Goal: Task Accomplishment & Management: Manage account settings

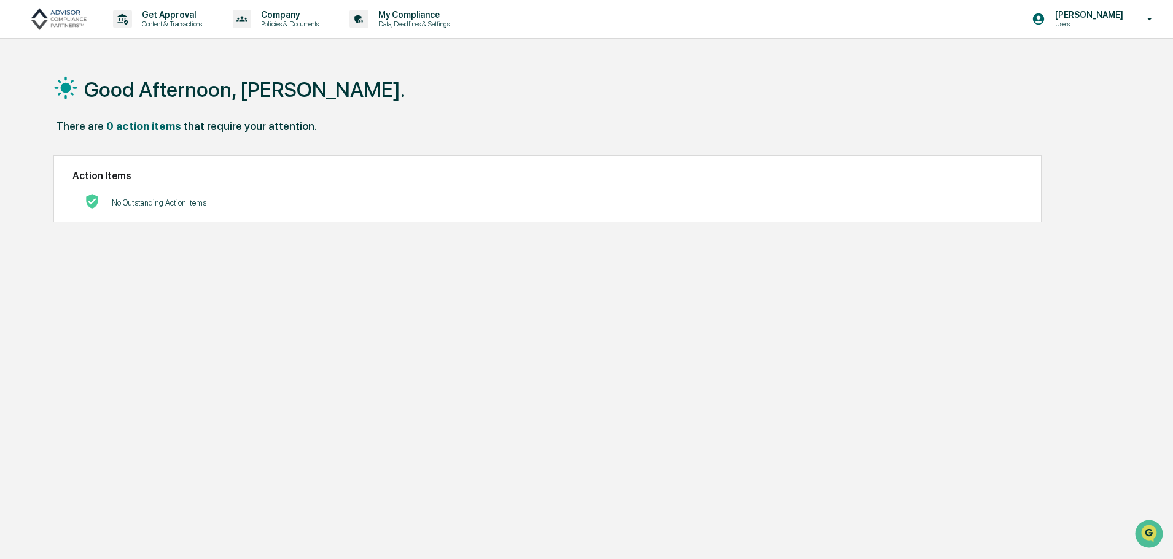
click at [1085, 20] on p "Users" at bounding box center [1087, 24] width 84 height 9
click at [1075, 64] on li "Switch to Admin view..." at bounding box center [1083, 62] width 172 height 23
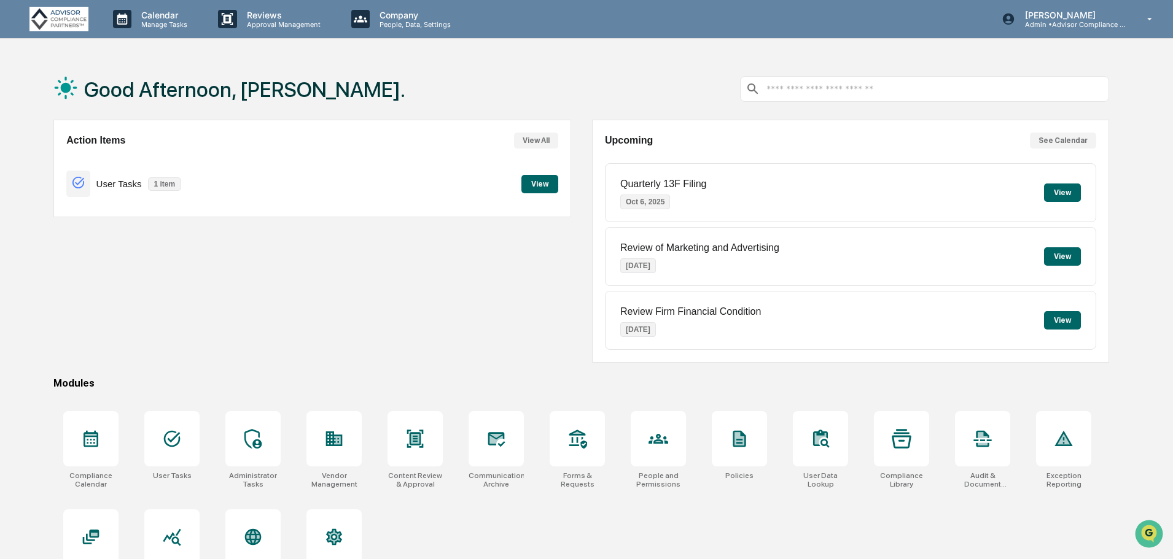
click at [895, 449] on div at bounding box center [901, 438] width 55 height 55
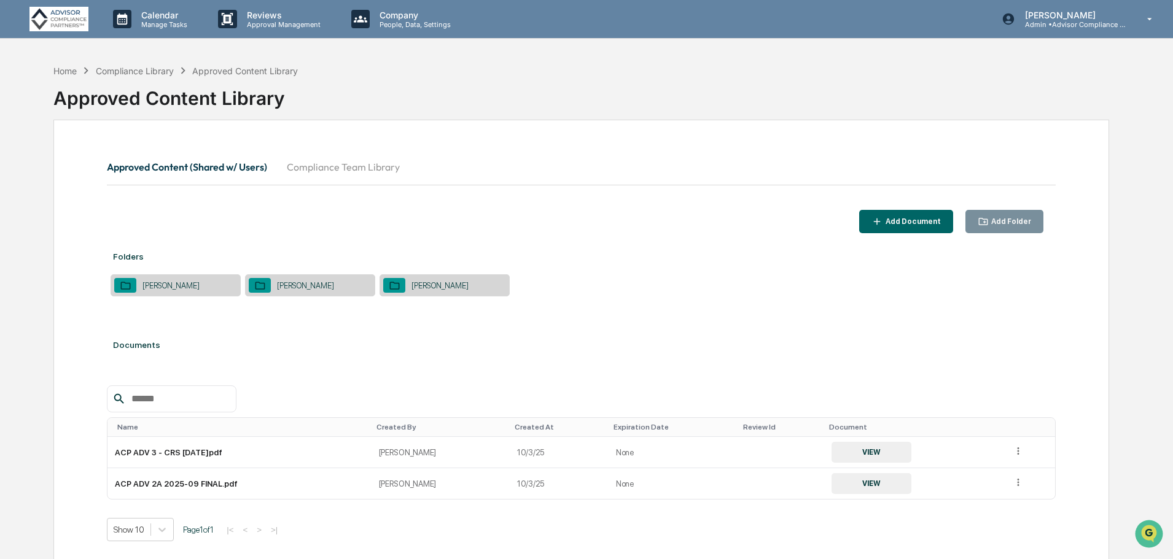
click at [378, 164] on button "Compliance Team Library" at bounding box center [343, 166] width 133 height 29
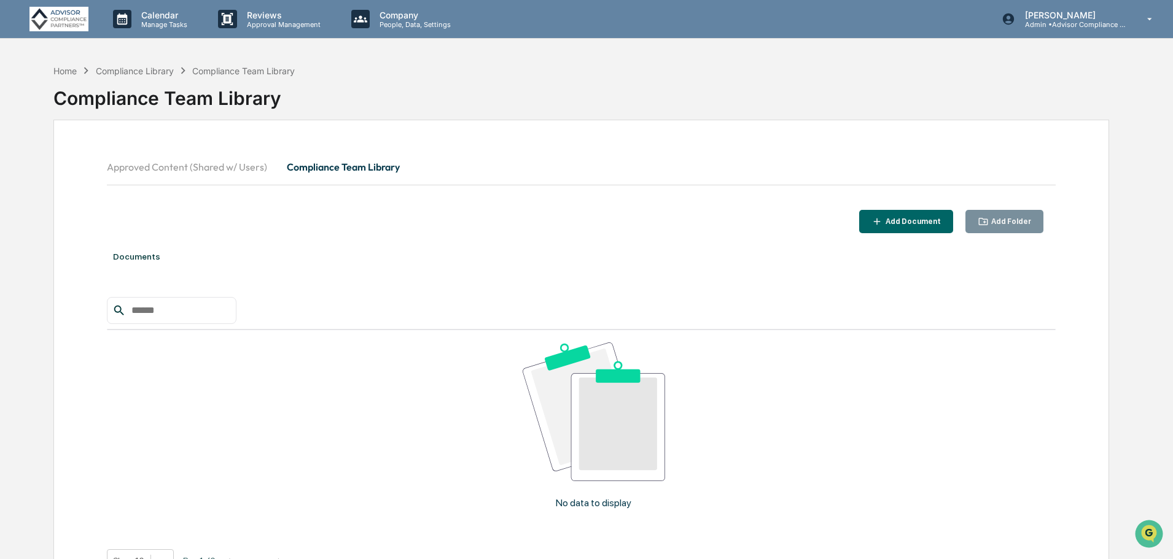
click at [241, 165] on button "Approved Content (Shared w/ Users)" at bounding box center [192, 166] width 170 height 29
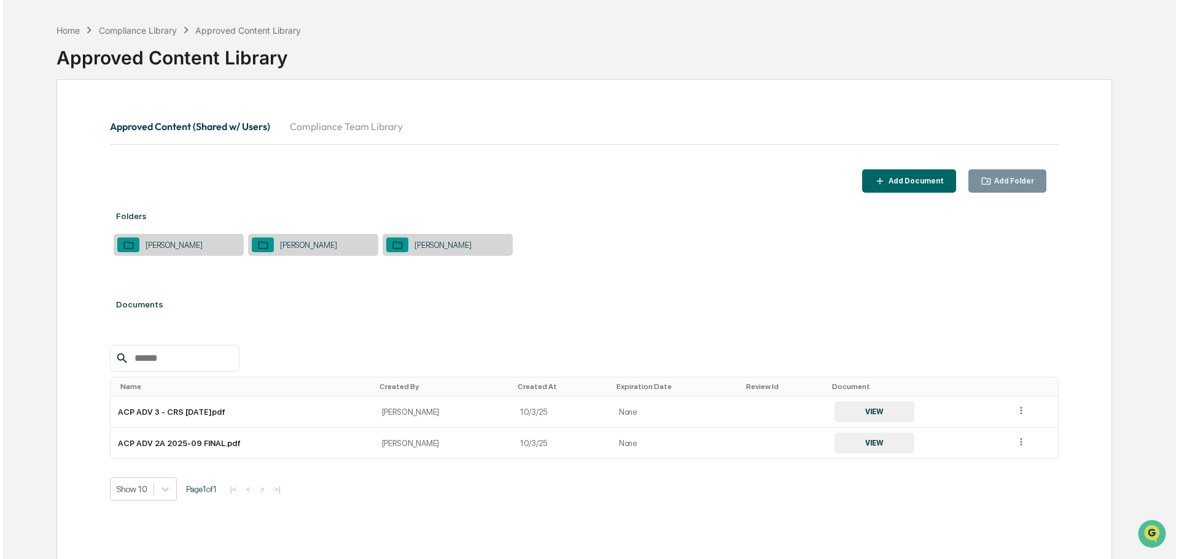
scroll to position [58, 0]
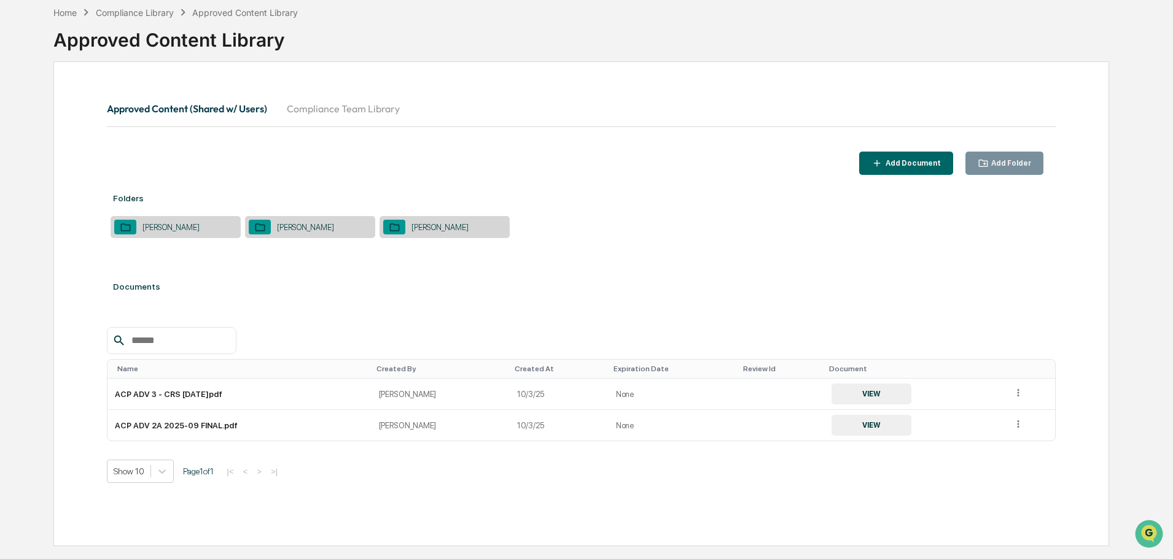
click at [177, 230] on div "[PERSON_NAME]" at bounding box center [170, 227] width 69 height 9
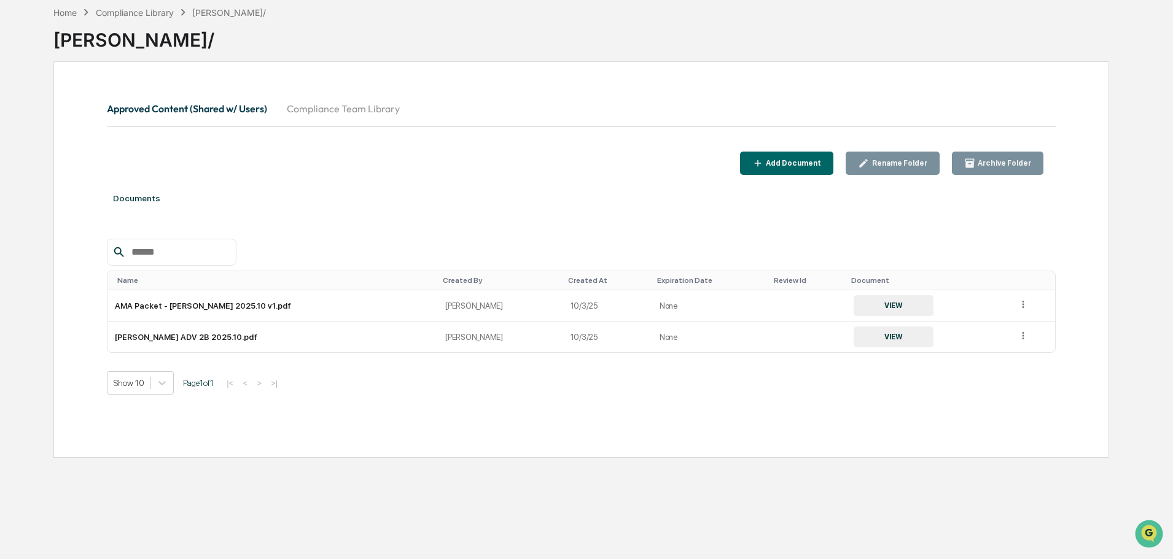
click at [810, 161] on div "Add Document" at bounding box center [792, 163] width 58 height 9
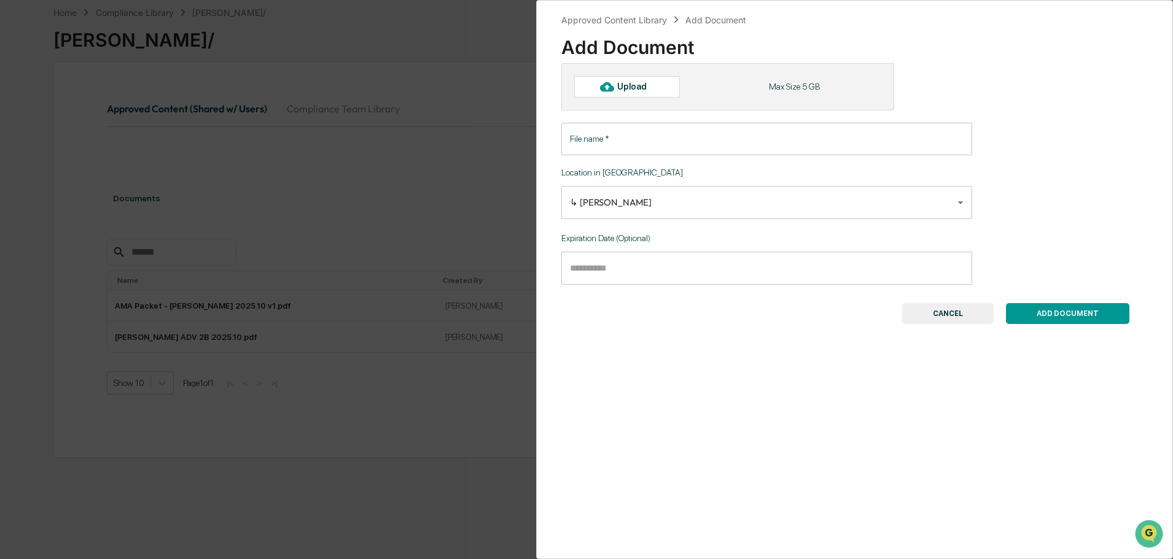
click at [617, 93] on div "Upload" at bounding box center [627, 86] width 106 height 21
type input "**********"
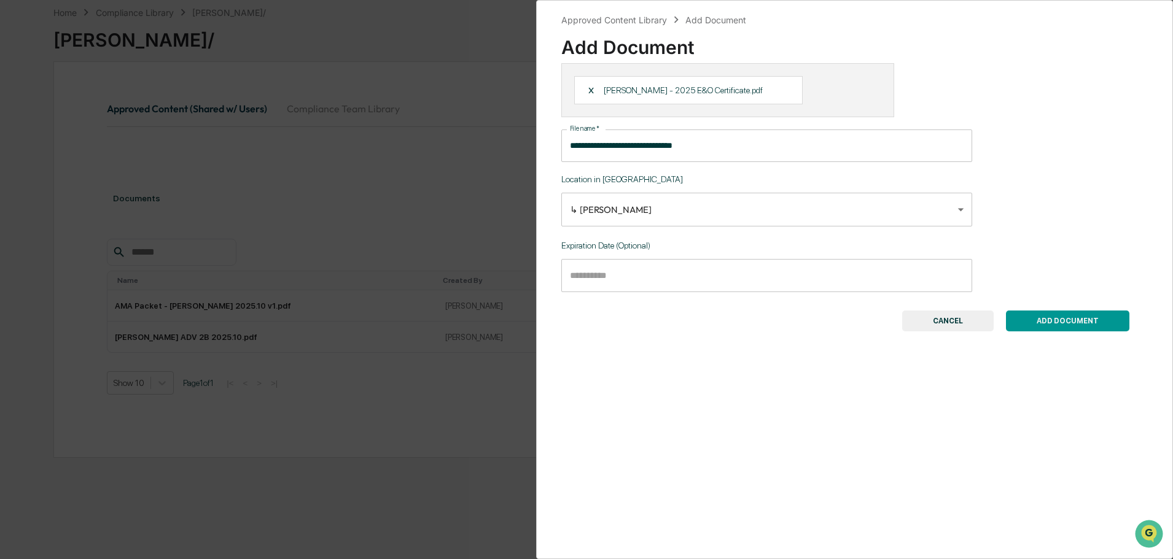
click at [645, 278] on input "Choose date" at bounding box center [762, 275] width 402 height 33
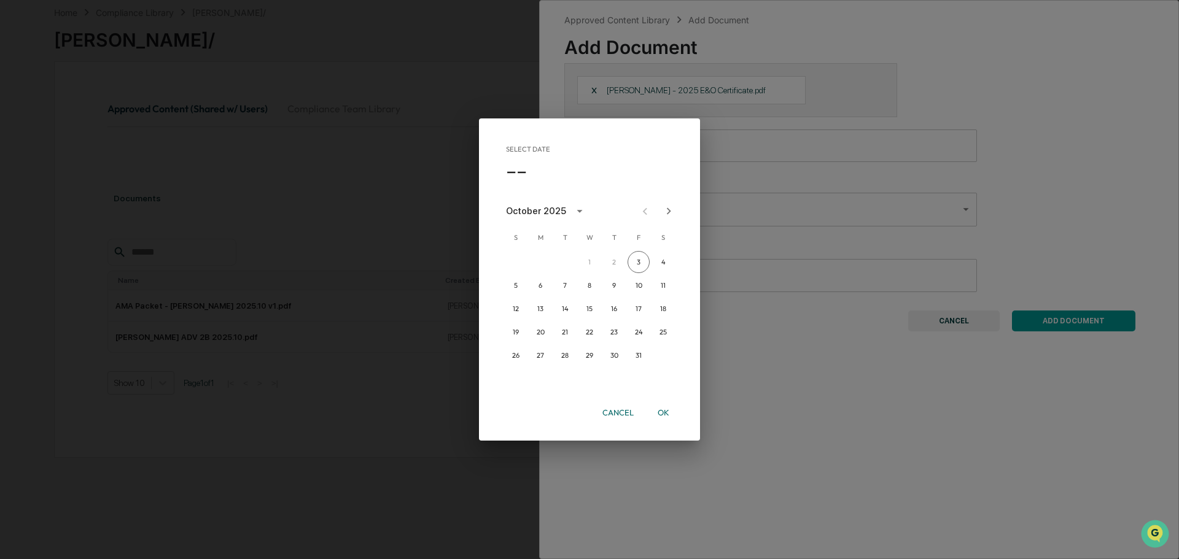
click at [575, 208] on icon "calendar view is open, switch to year view" at bounding box center [580, 211] width 14 height 14
click at [519, 336] on button "2026" at bounding box center [525, 341] width 44 height 22
click at [644, 306] on button "Sep" at bounding box center [653, 305] width 44 height 22
click at [564, 354] on button "29" at bounding box center [565, 355] width 22 height 22
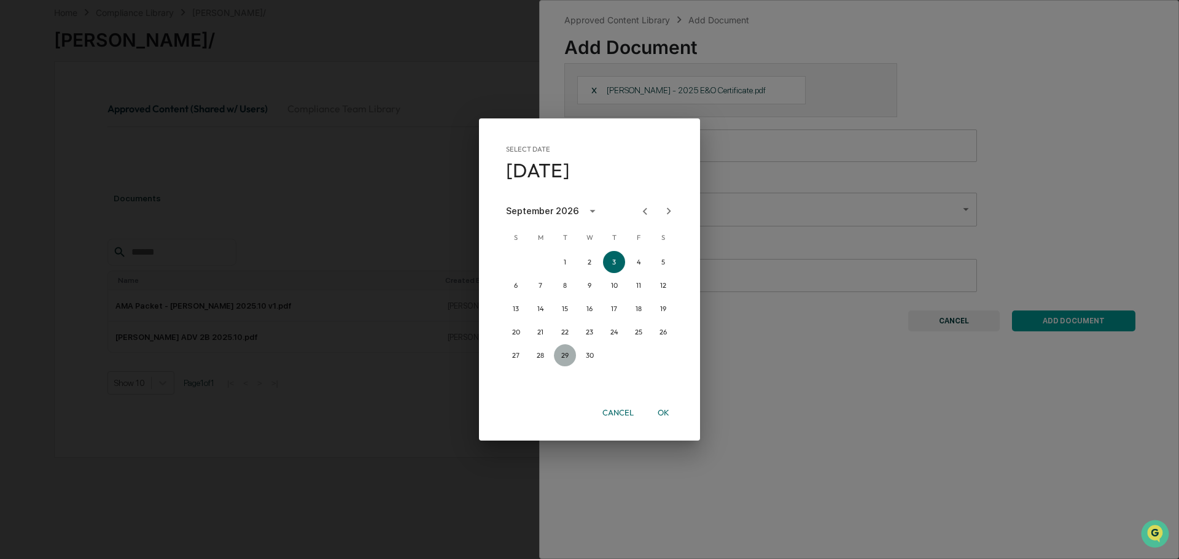
type input "**********"
click at [661, 413] on button "OK" at bounding box center [662, 412] width 39 height 21
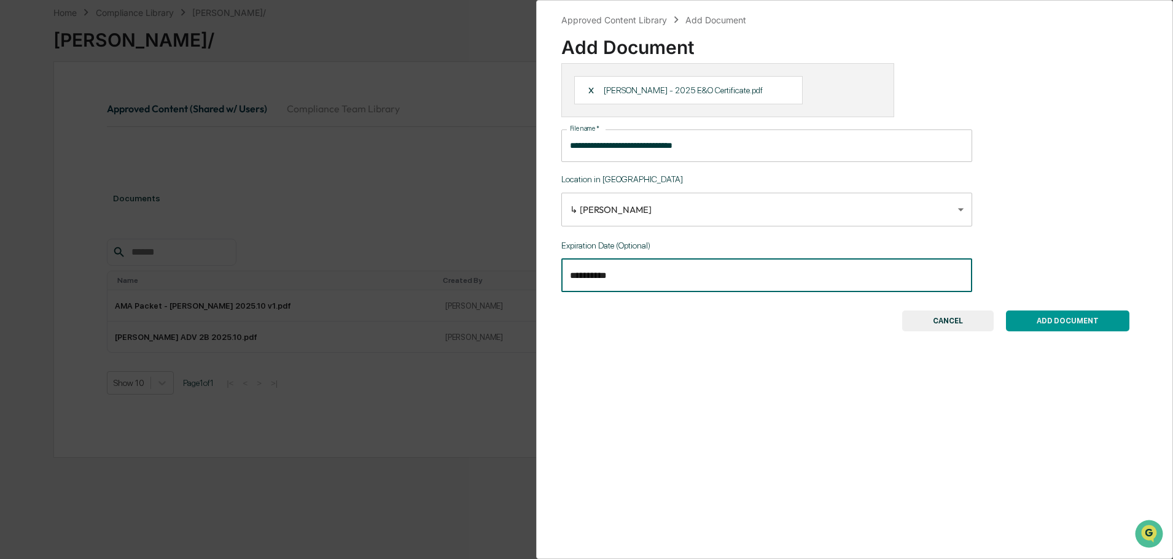
click at [1075, 317] on button "ADD DOCUMENT" at bounding box center [1067, 321] width 123 height 21
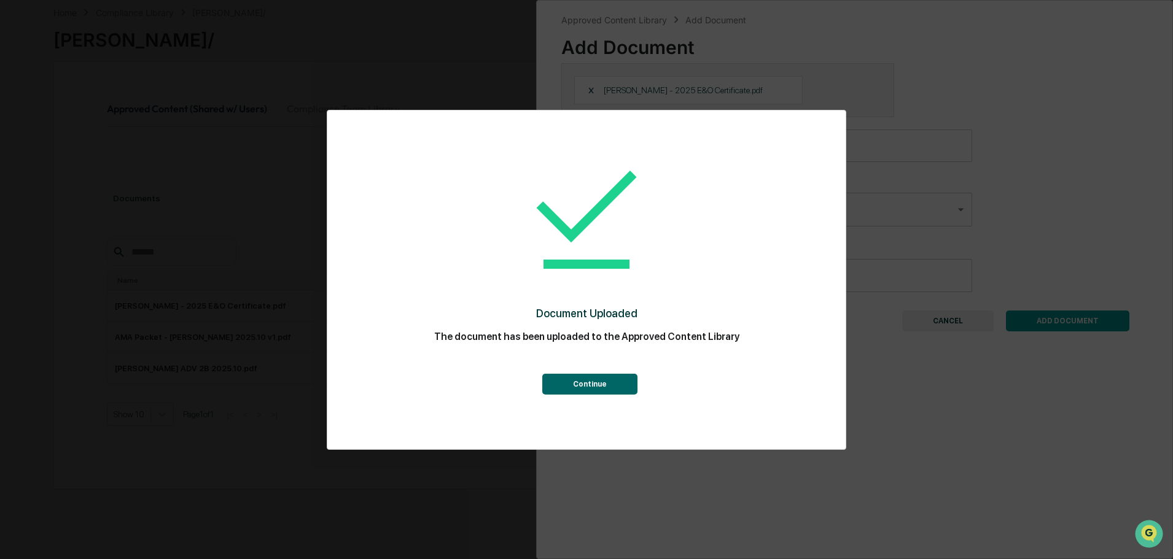
click at [600, 386] on button "Continue" at bounding box center [589, 384] width 95 height 21
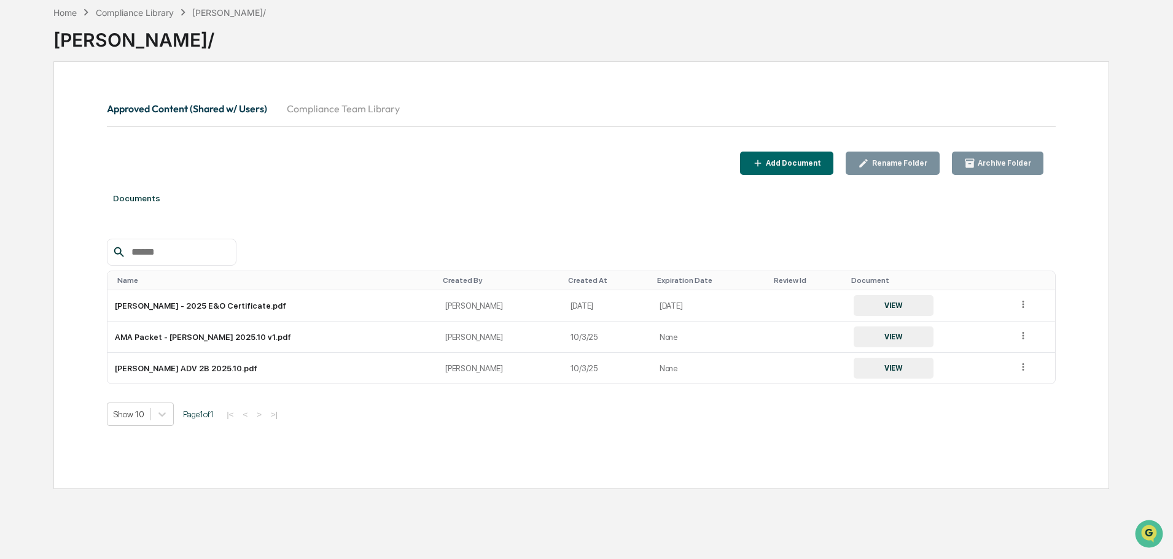
click at [128, 11] on div "Compliance Library" at bounding box center [135, 12] width 78 height 10
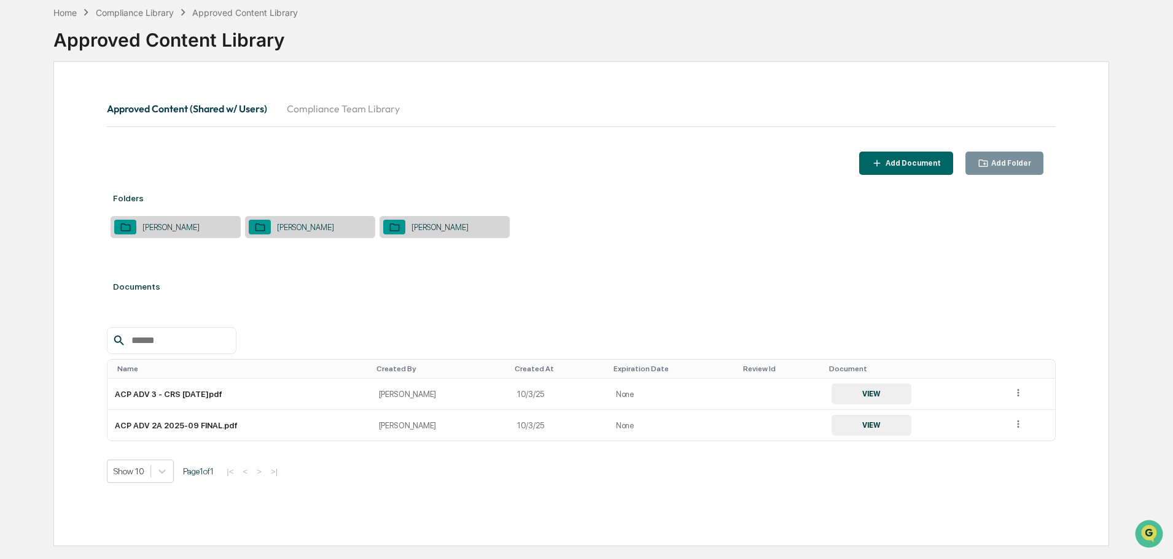
click at [311, 223] on div "[PERSON_NAME]" at bounding box center [305, 227] width 69 height 9
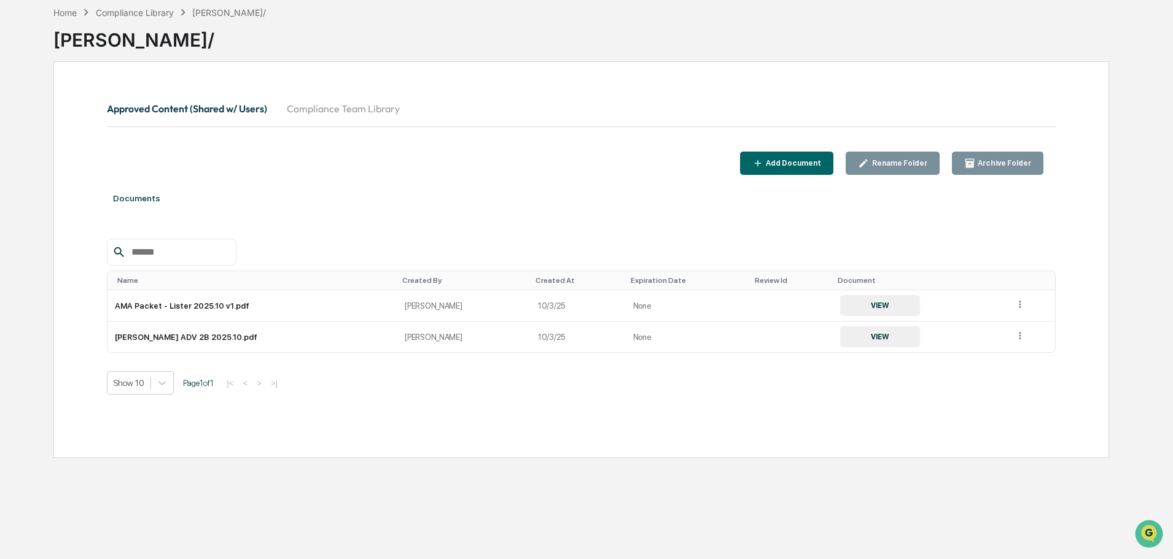
click at [817, 162] on div "Add Document" at bounding box center [792, 163] width 58 height 9
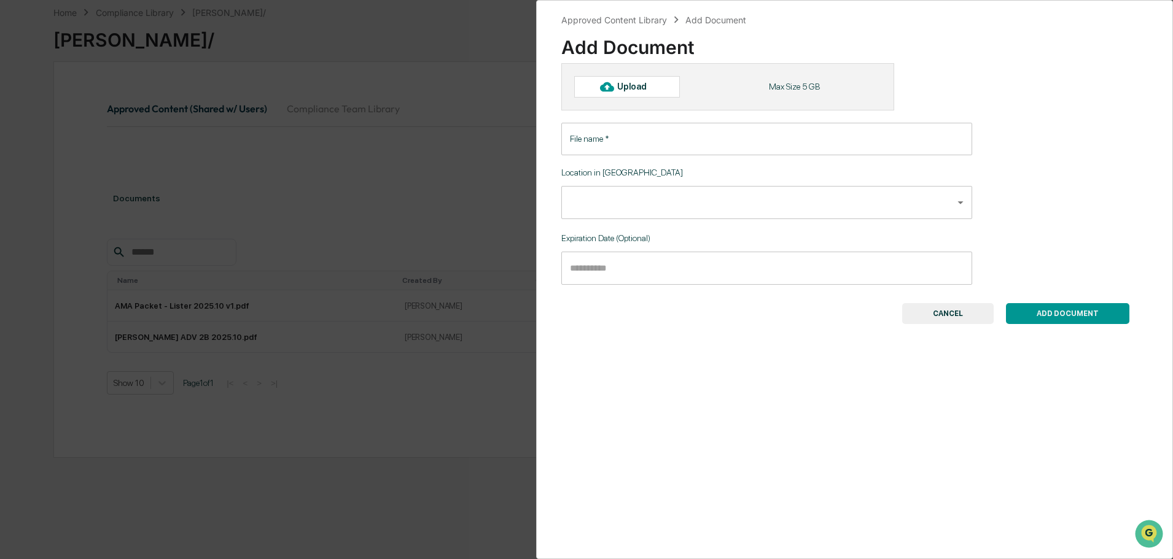
click at [631, 87] on div "Upload" at bounding box center [637, 87] width 40 height 10
type input "**********"
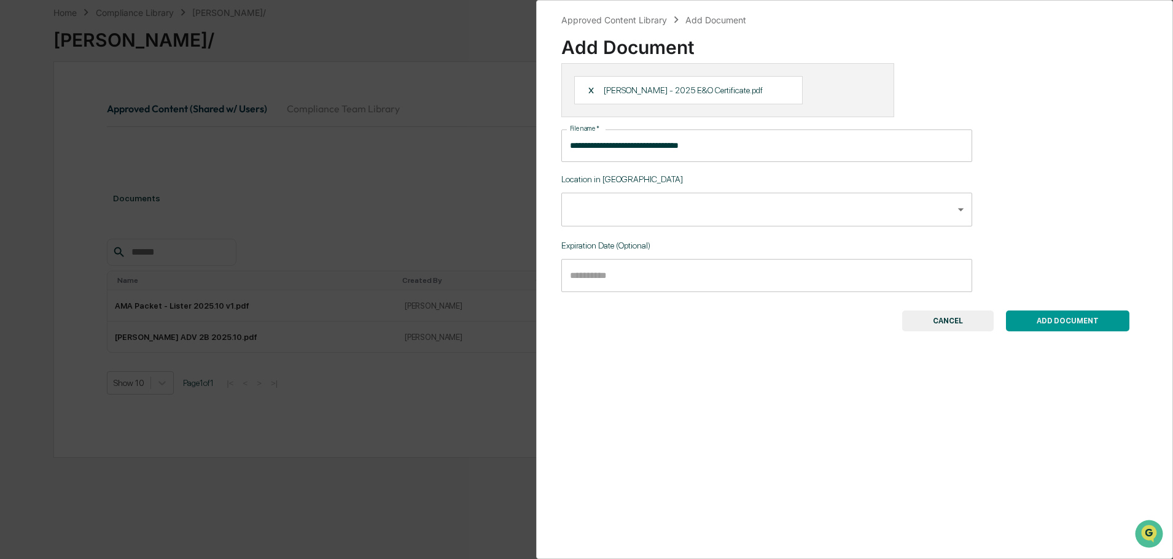
click at [661, 207] on body "**********" at bounding box center [586, 251] width 1173 height 618
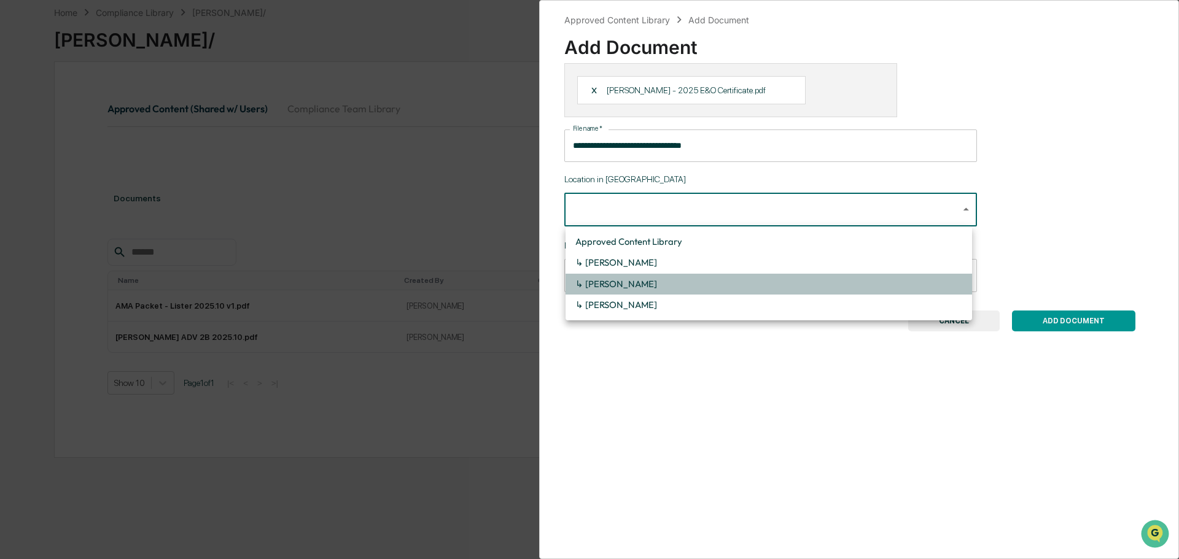
click at [646, 284] on li "↳ [PERSON_NAME]" at bounding box center [768, 284] width 406 height 21
type input "**********"
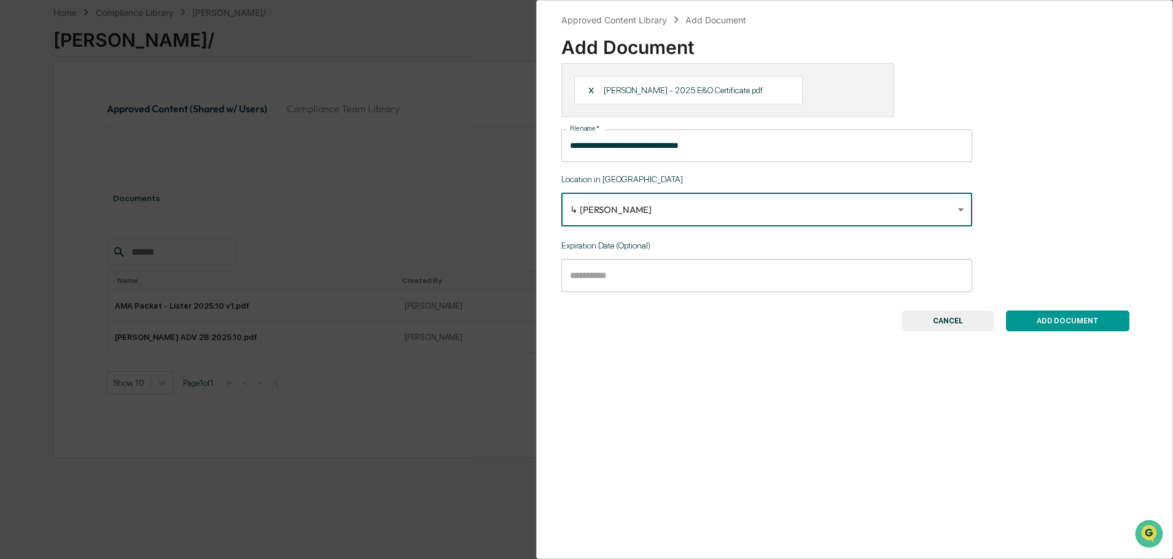
click at [651, 282] on input "Choose date" at bounding box center [762, 275] width 402 height 33
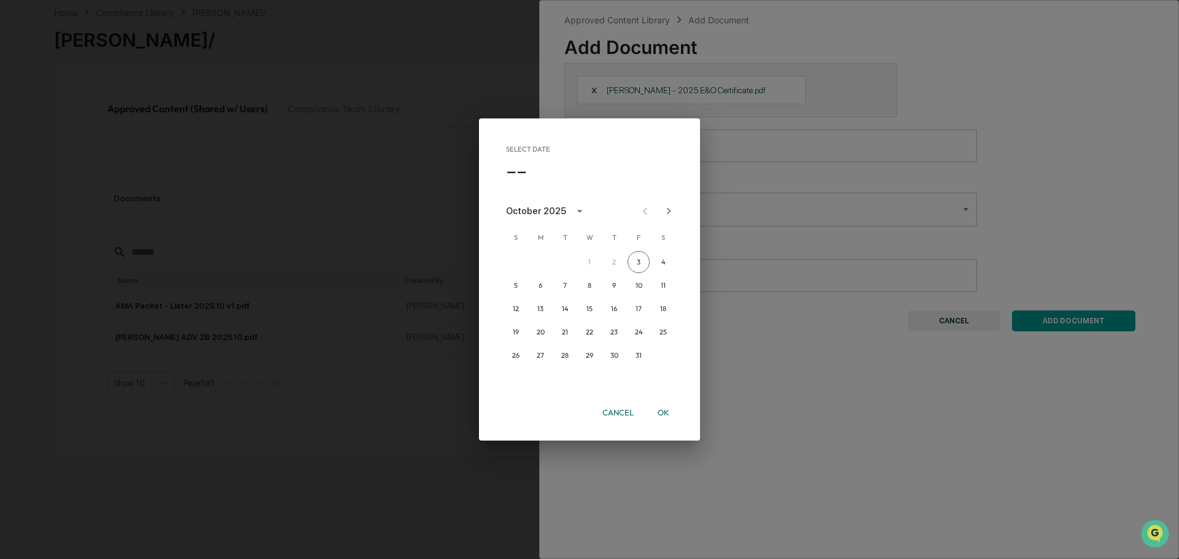
click at [577, 214] on icon "calendar view is open, switch to year view" at bounding box center [580, 211] width 14 height 14
click at [529, 340] on button "2026" at bounding box center [525, 341] width 44 height 22
click at [651, 303] on button "Sep" at bounding box center [653, 305] width 44 height 22
click at [562, 354] on button "29" at bounding box center [565, 355] width 22 height 22
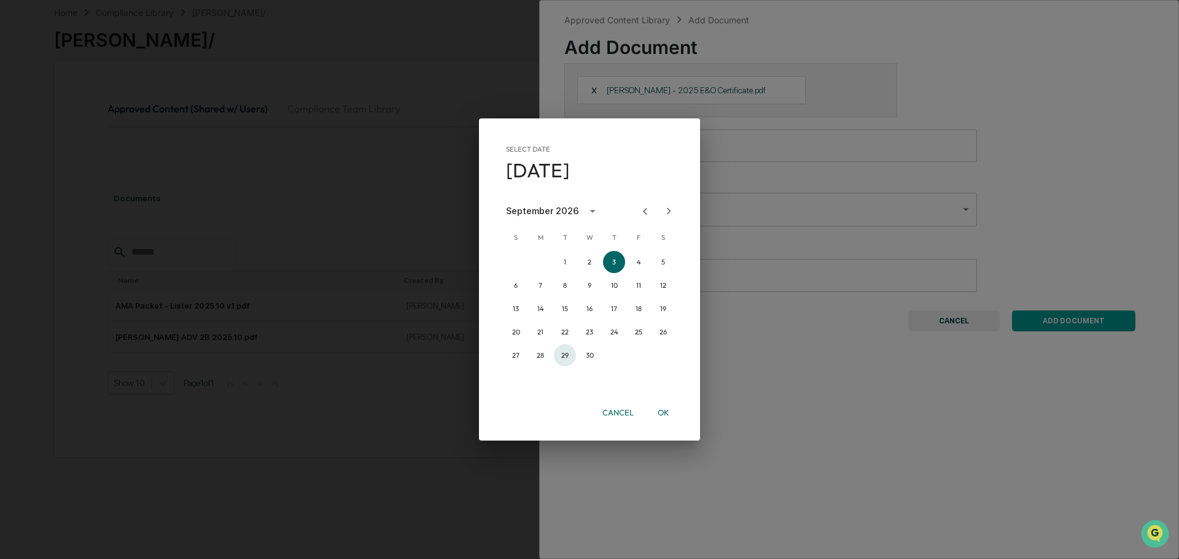
type input "**********"
click at [666, 411] on button "OK" at bounding box center [662, 412] width 39 height 21
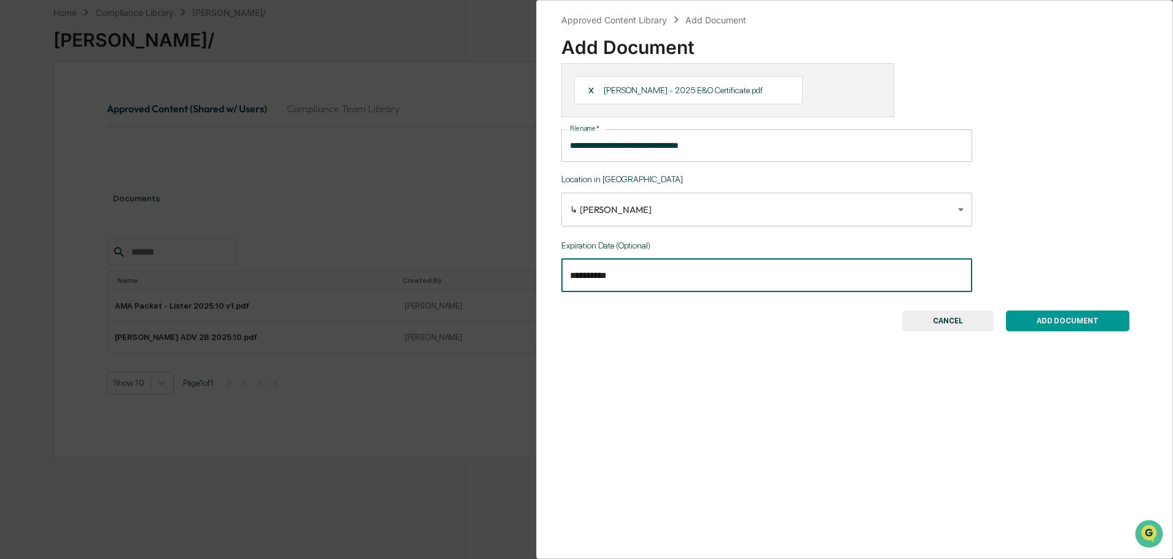
click at [1088, 323] on button "ADD DOCUMENT" at bounding box center [1067, 321] width 123 height 21
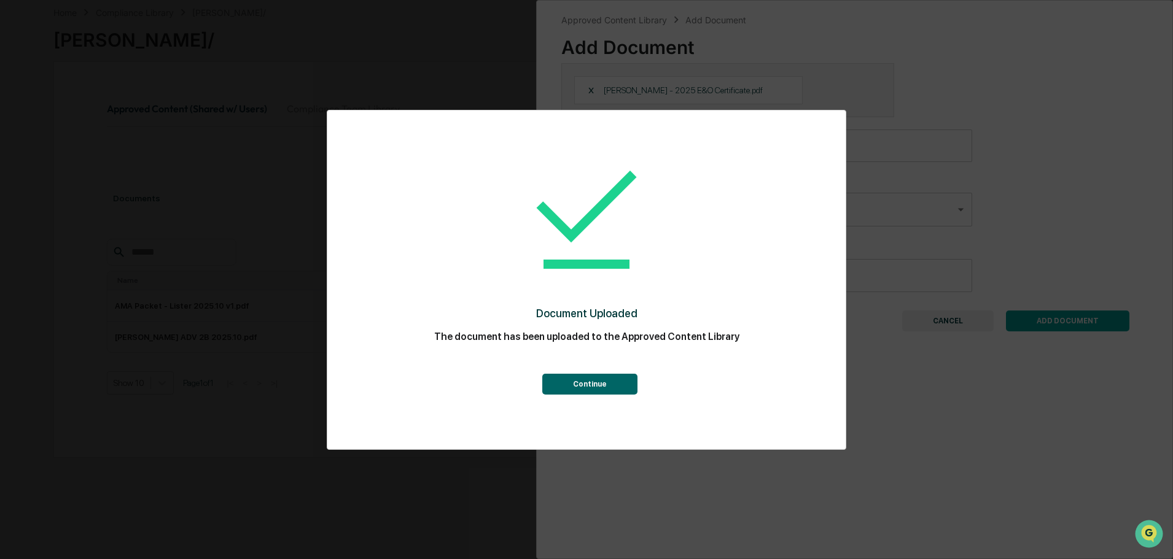
click at [619, 381] on button "Continue" at bounding box center [589, 384] width 95 height 21
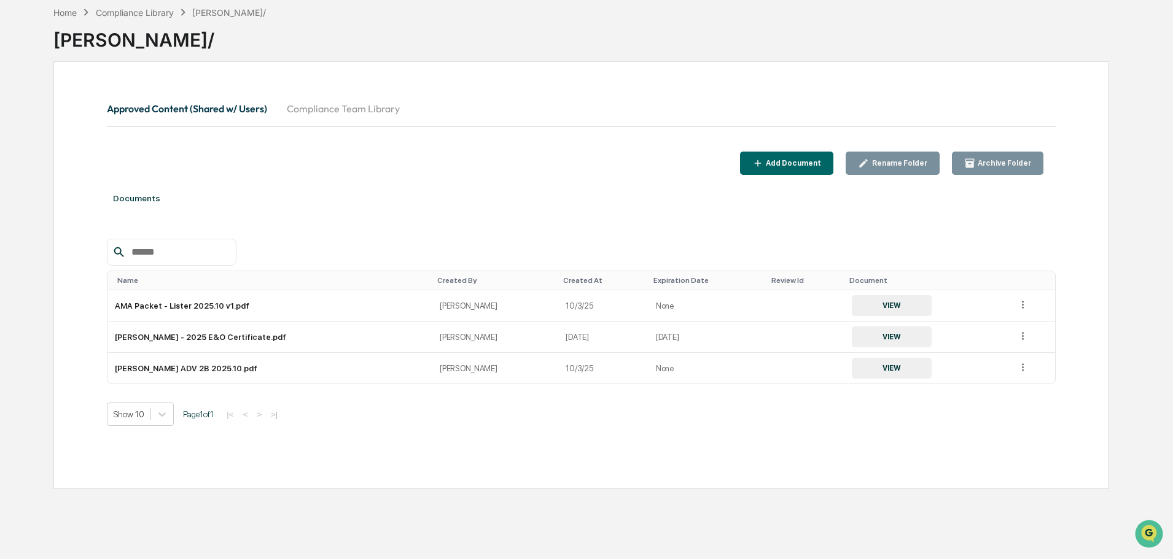
click at [159, 12] on div "Compliance Library" at bounding box center [135, 12] width 78 height 10
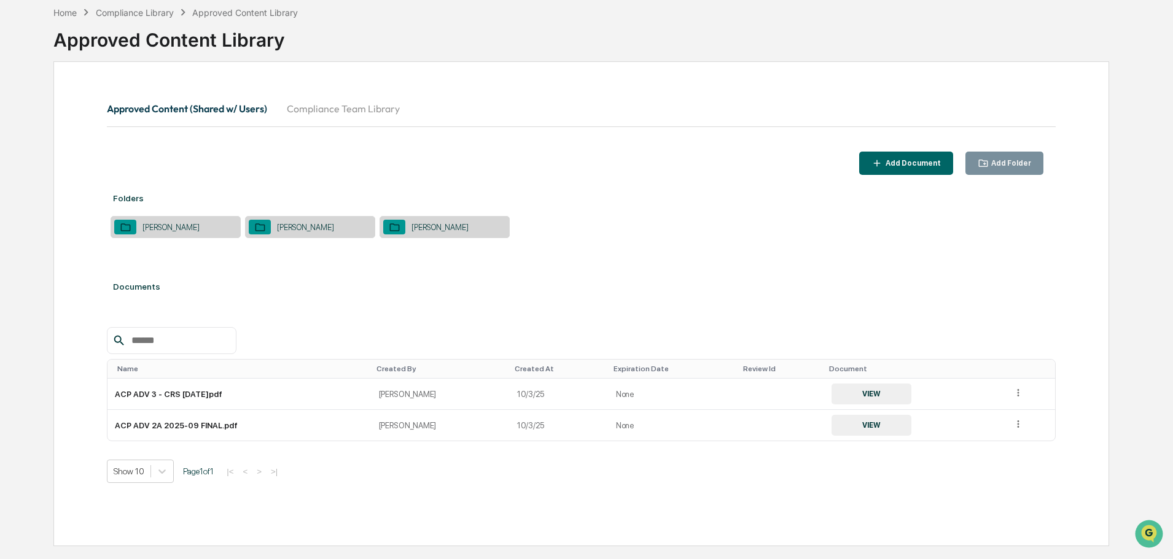
click at [460, 228] on div "[PERSON_NAME]" at bounding box center [439, 227] width 69 height 9
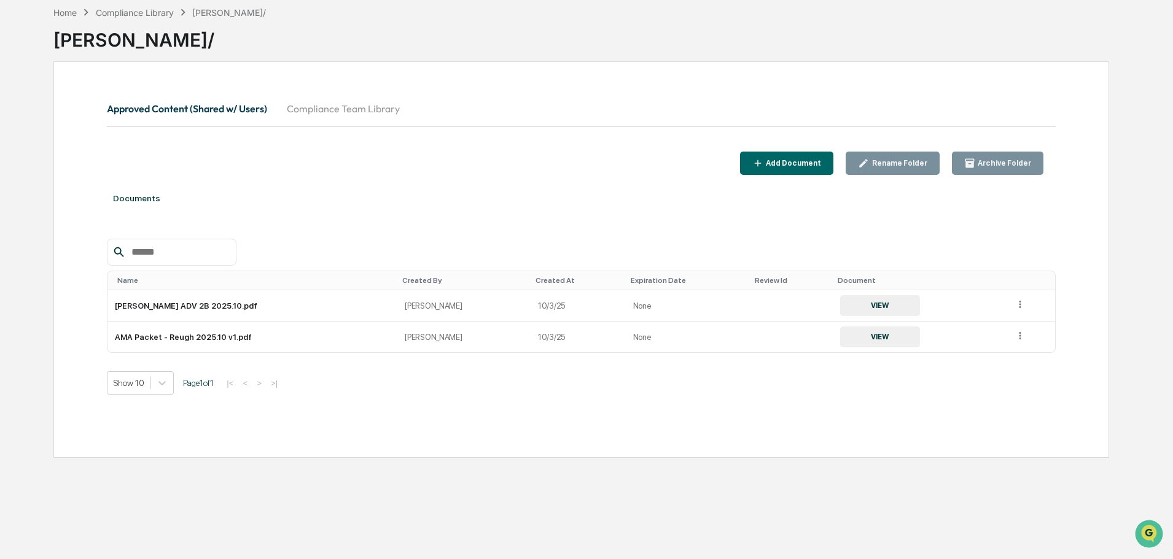
click at [809, 165] on div "Add Document" at bounding box center [792, 163] width 58 height 9
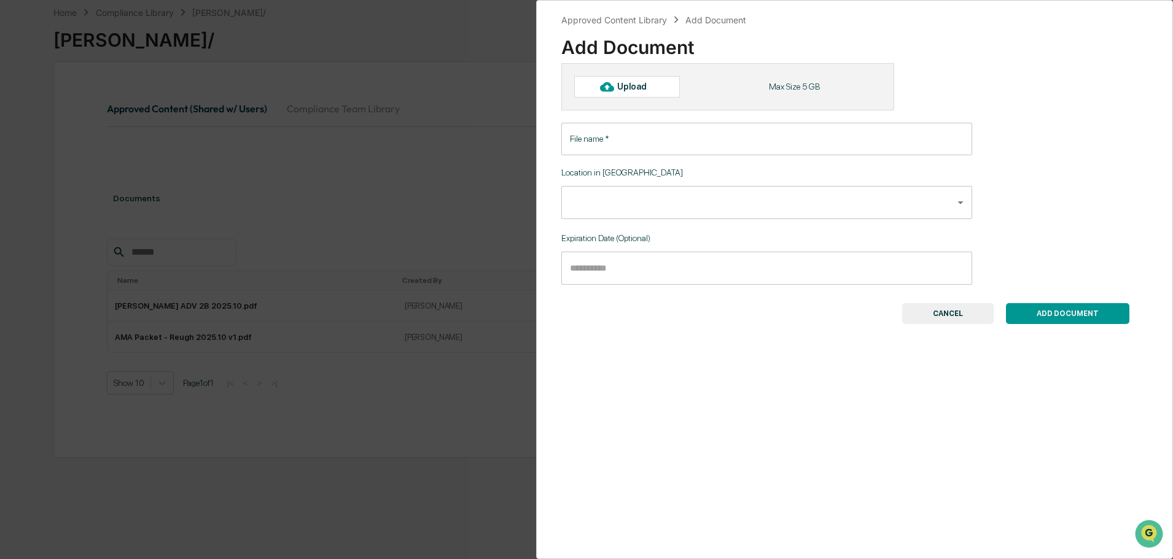
click at [664, 88] on div "Upload" at bounding box center [627, 86] width 106 height 21
type input "**********"
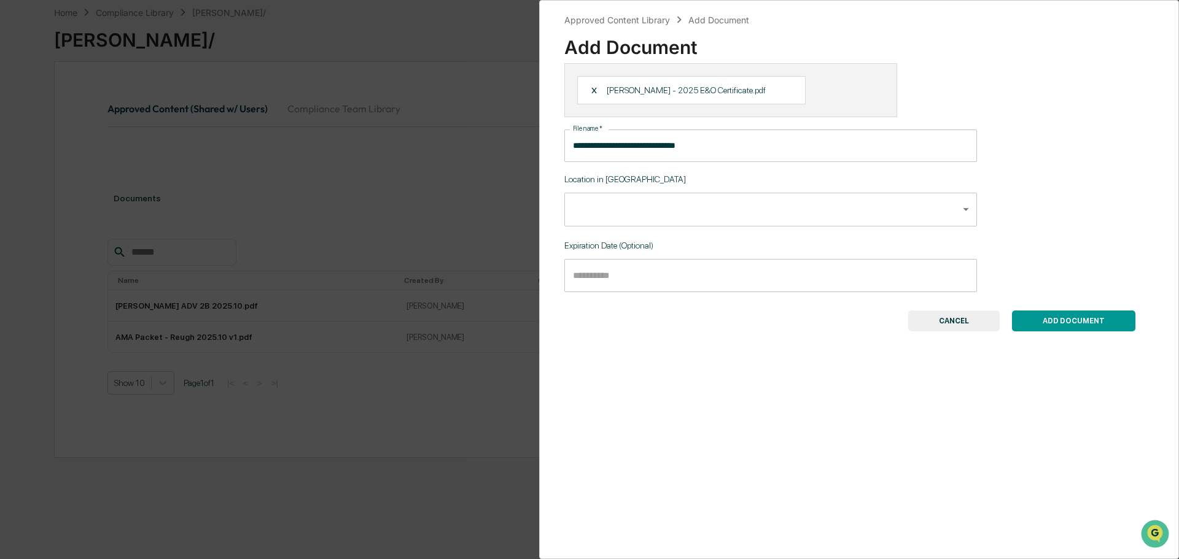
click at [670, 211] on body "**********" at bounding box center [589, 251] width 1179 height 618
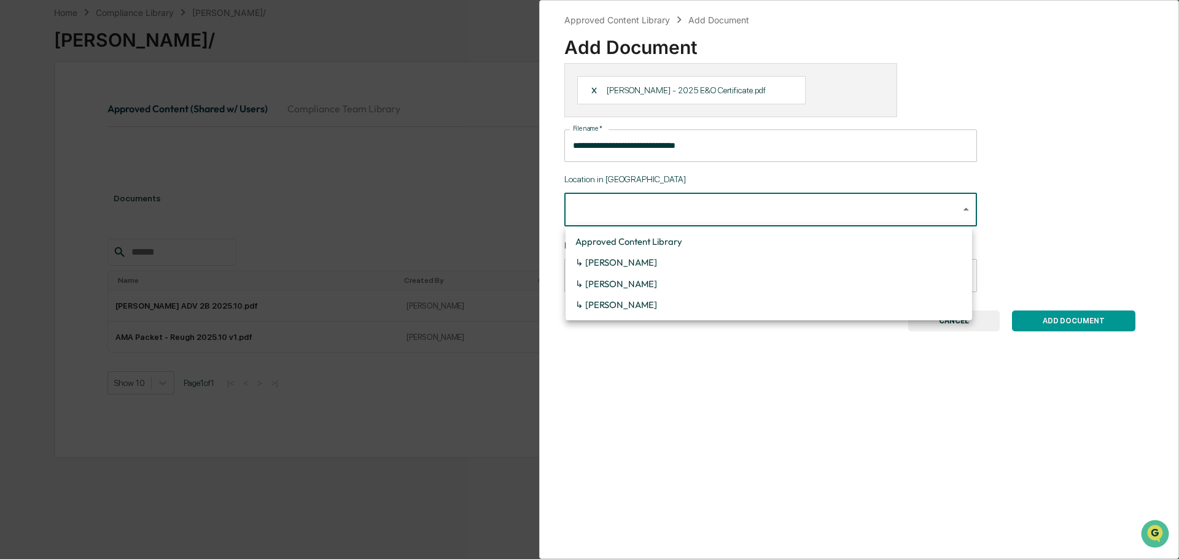
click at [629, 308] on li "↳ [PERSON_NAME]" at bounding box center [768, 305] width 406 height 21
type input "**********"
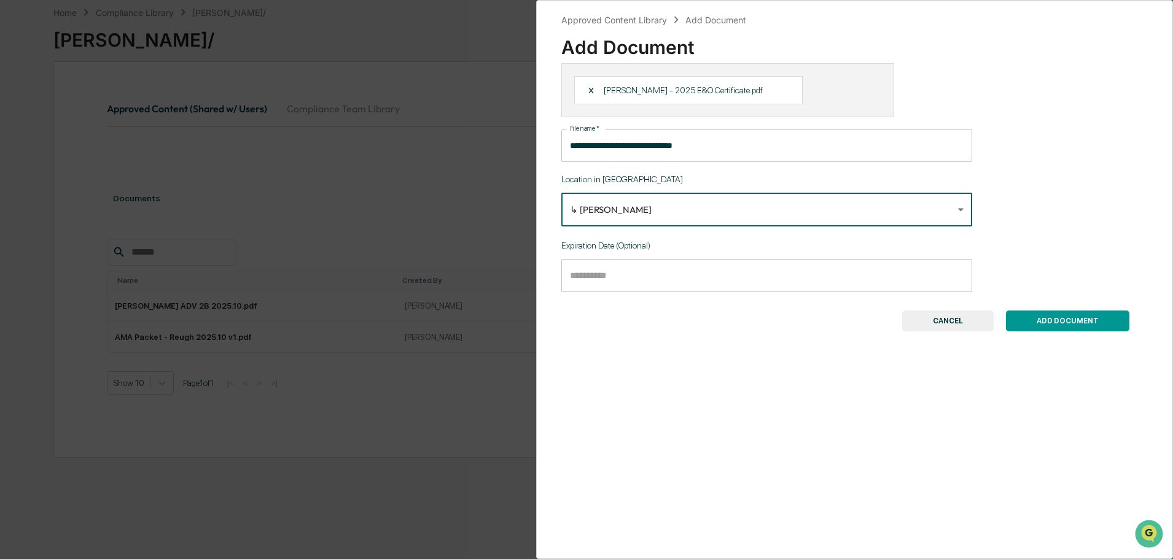
click at [733, 272] on input "Choose date" at bounding box center [762, 275] width 402 height 33
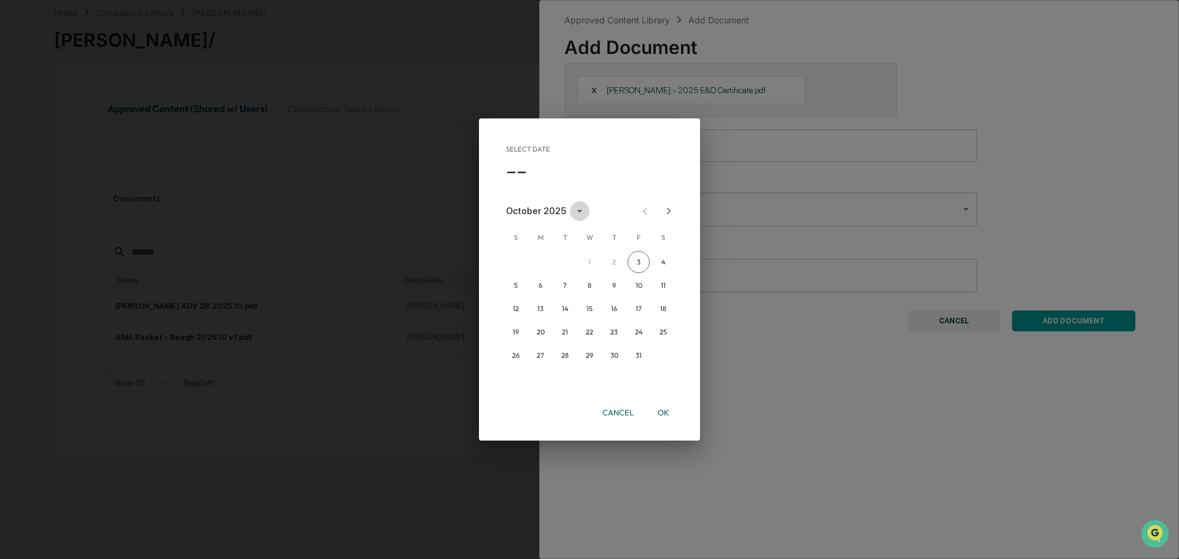
click at [578, 210] on icon "calendar view is open, switch to year view" at bounding box center [580, 211] width 14 height 14
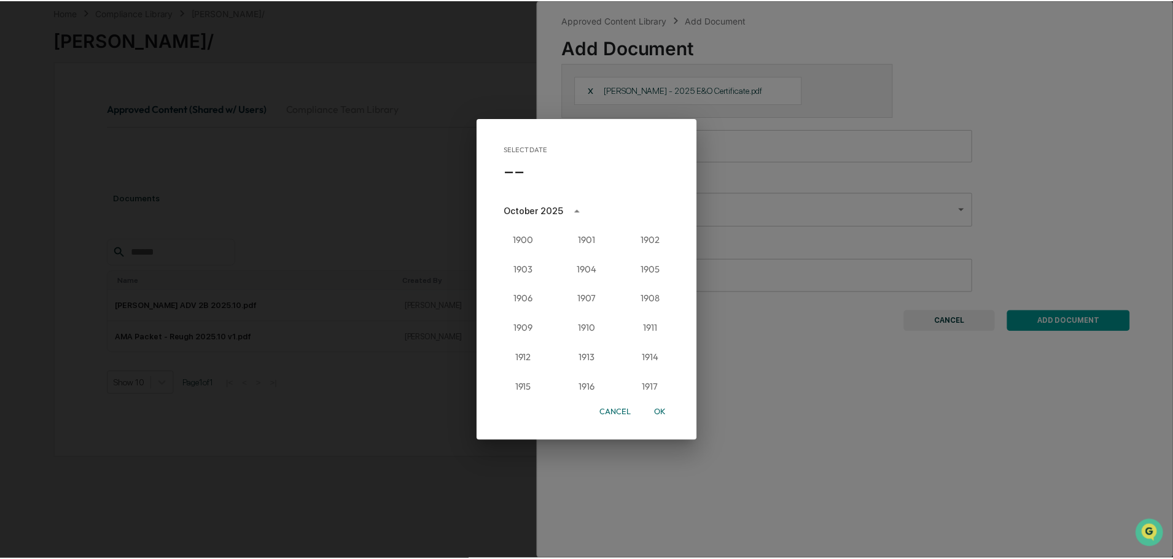
scroll to position [1137, 0]
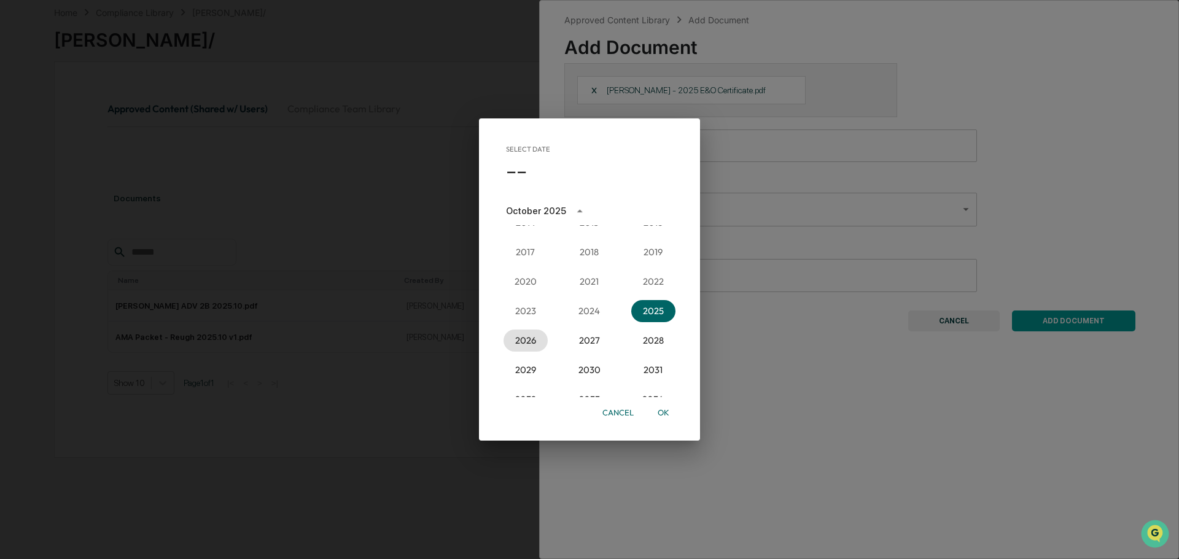
click at [526, 336] on button "2026" at bounding box center [525, 341] width 44 height 22
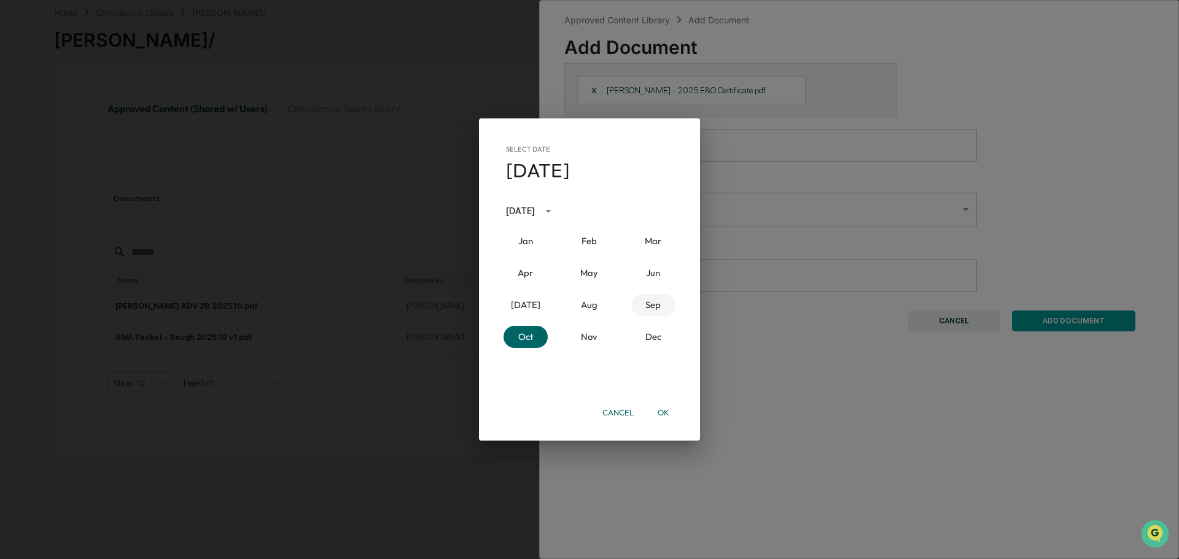
click at [646, 308] on button "Sep" at bounding box center [653, 305] width 44 height 22
drag, startPoint x: 565, startPoint y: 349, endPoint x: 578, endPoint y: 354, distance: 13.6
click at [565, 350] on button "29" at bounding box center [565, 355] width 22 height 22
type input "**********"
click at [666, 409] on button "OK" at bounding box center [662, 412] width 39 height 21
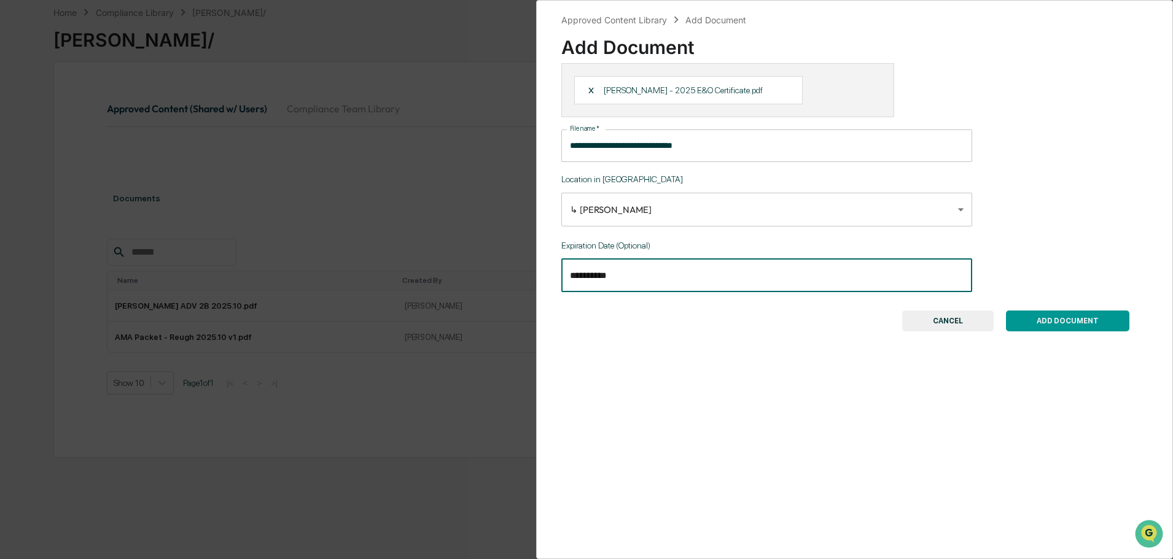
click at [1093, 325] on button "ADD DOCUMENT" at bounding box center [1067, 321] width 123 height 21
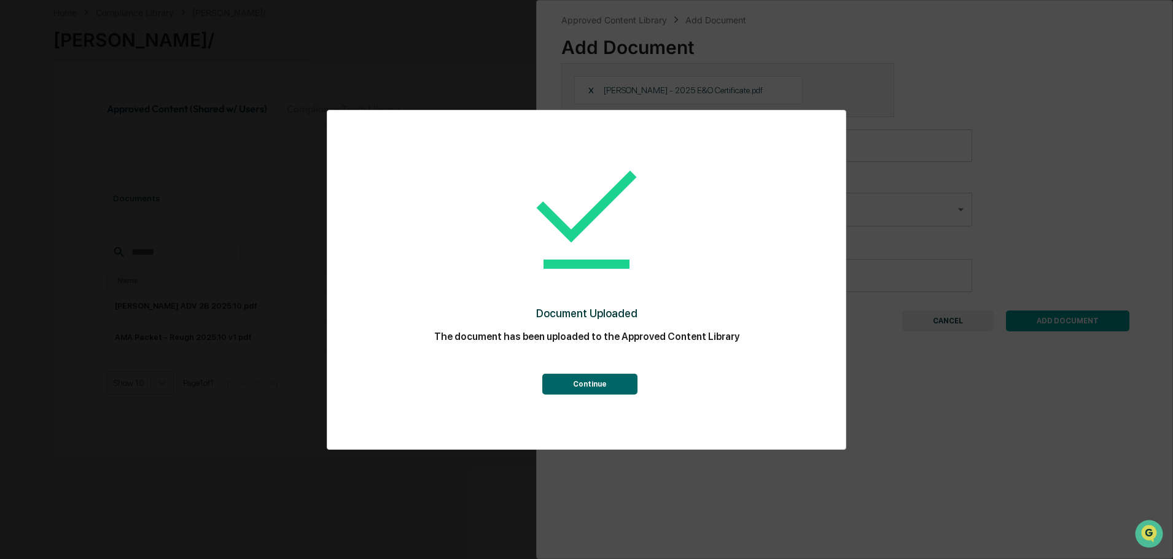
click at [581, 382] on button "Continue" at bounding box center [589, 384] width 95 height 21
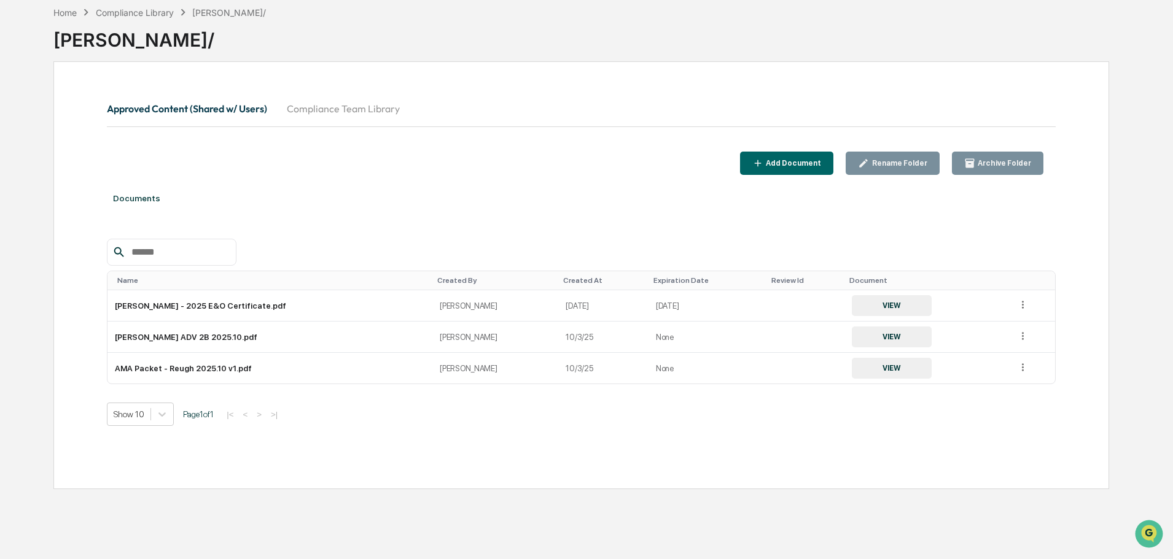
click at [72, 12] on div "Home" at bounding box center [64, 12] width 23 height 10
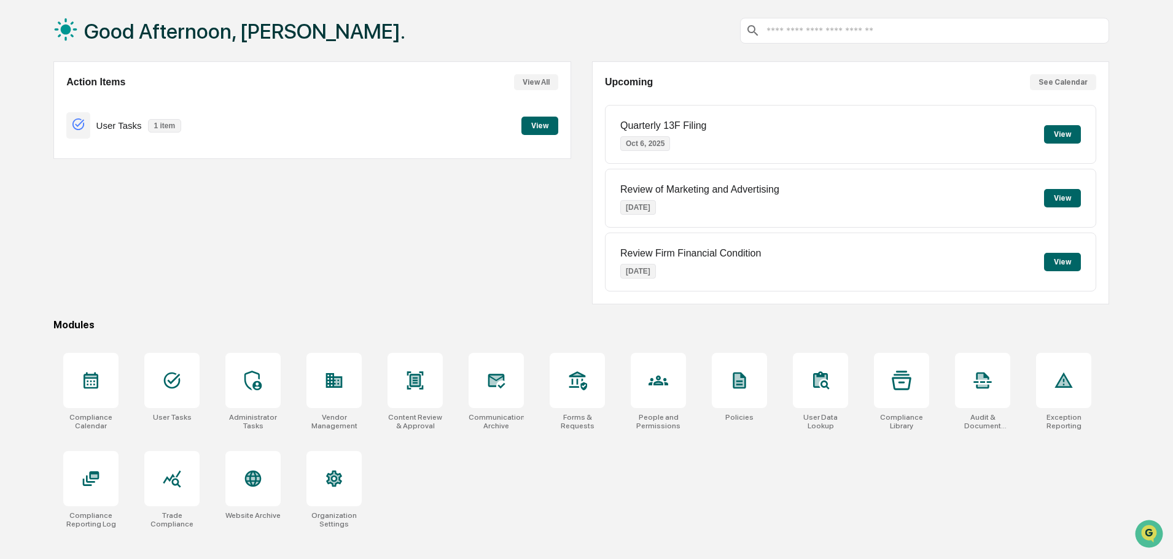
click at [537, 122] on button "View" at bounding box center [539, 126] width 37 height 18
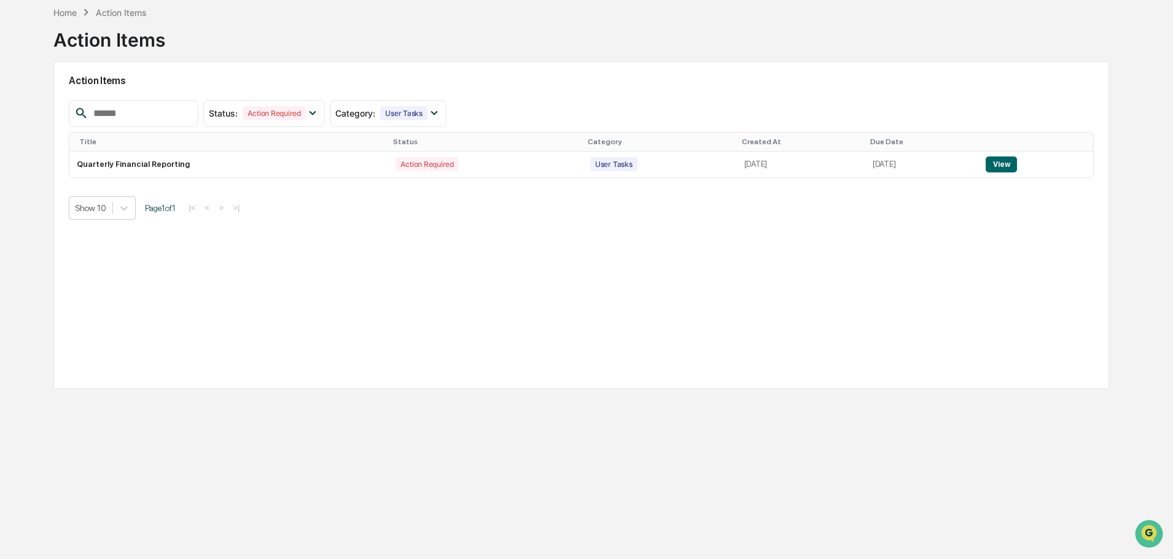
click at [1017, 166] on button "View" at bounding box center [1000, 165] width 31 height 16
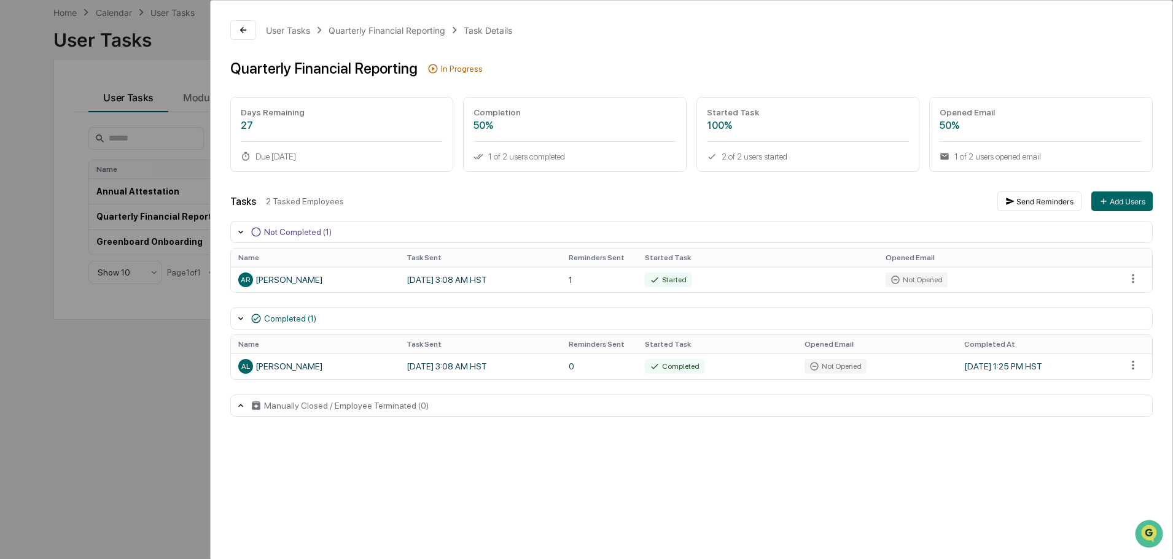
click at [239, 31] on icon at bounding box center [243, 30] width 10 height 10
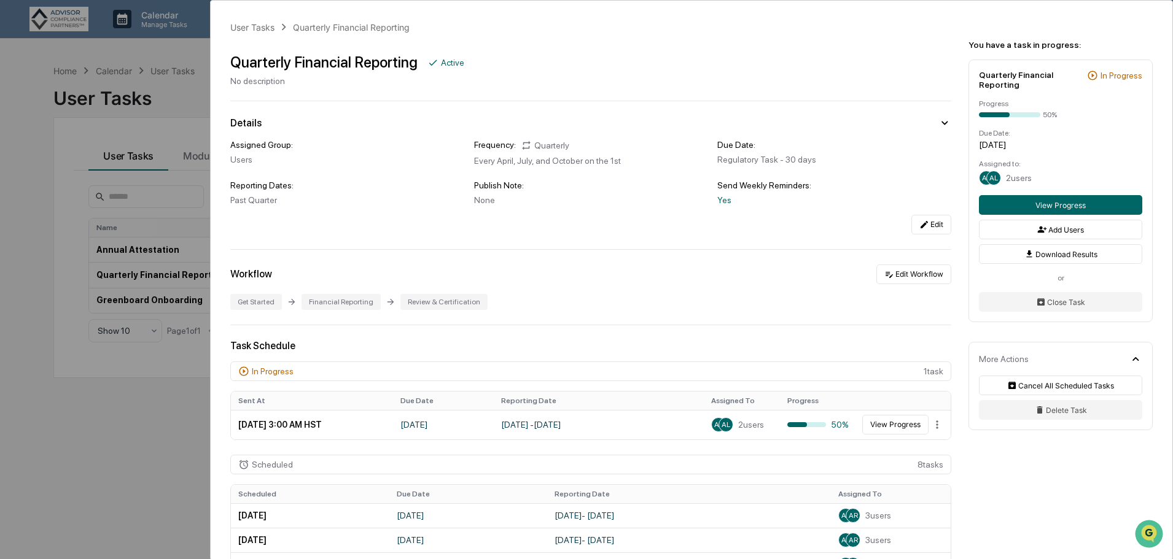
click at [258, 29] on div "User Tasks" at bounding box center [252, 27] width 44 height 10
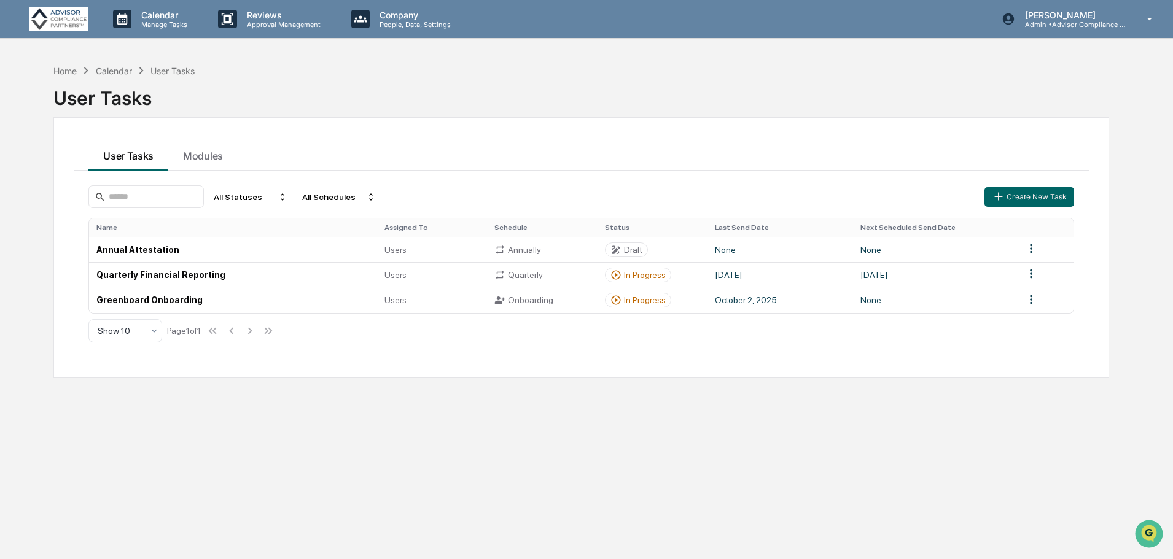
click at [383, 23] on p "People, Data, Settings" at bounding box center [413, 24] width 87 height 9
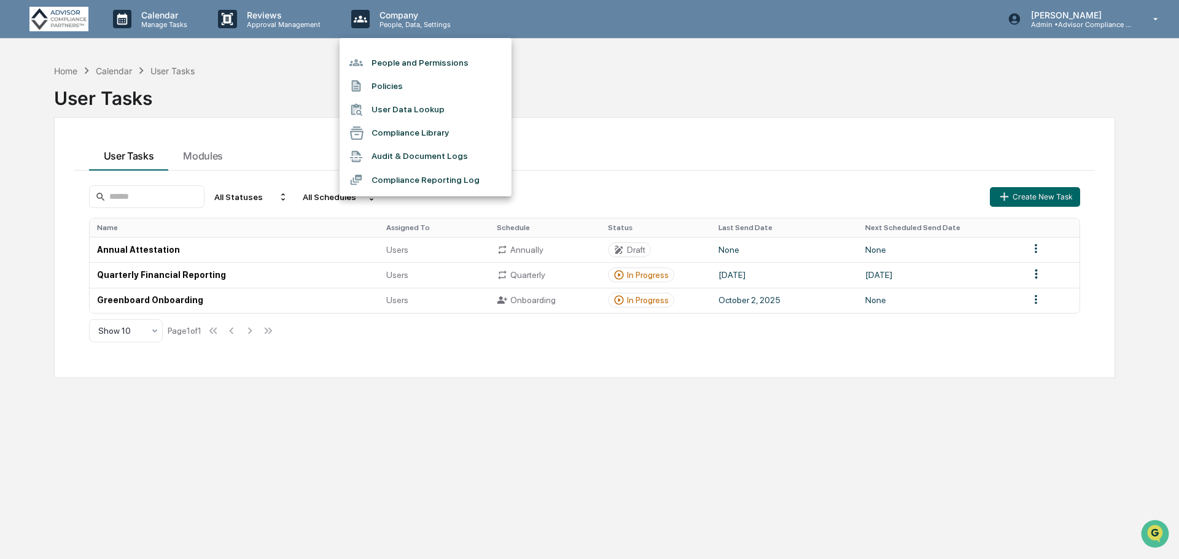
click at [383, 66] on li "People and Permissions" at bounding box center [426, 62] width 172 height 23
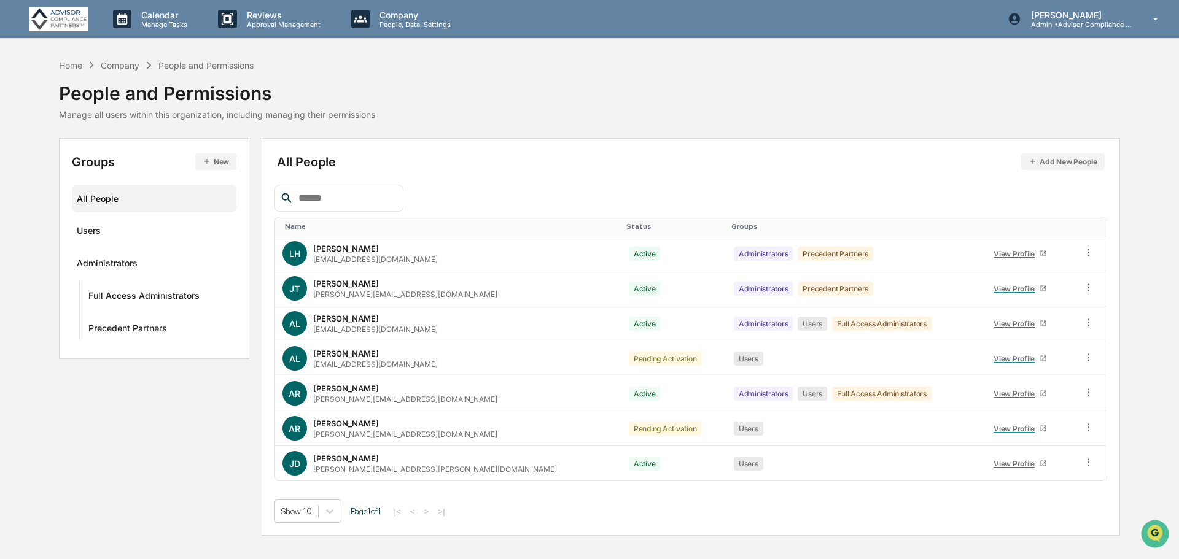
click at [258, 13] on p "Reviews" at bounding box center [282, 15] width 90 height 10
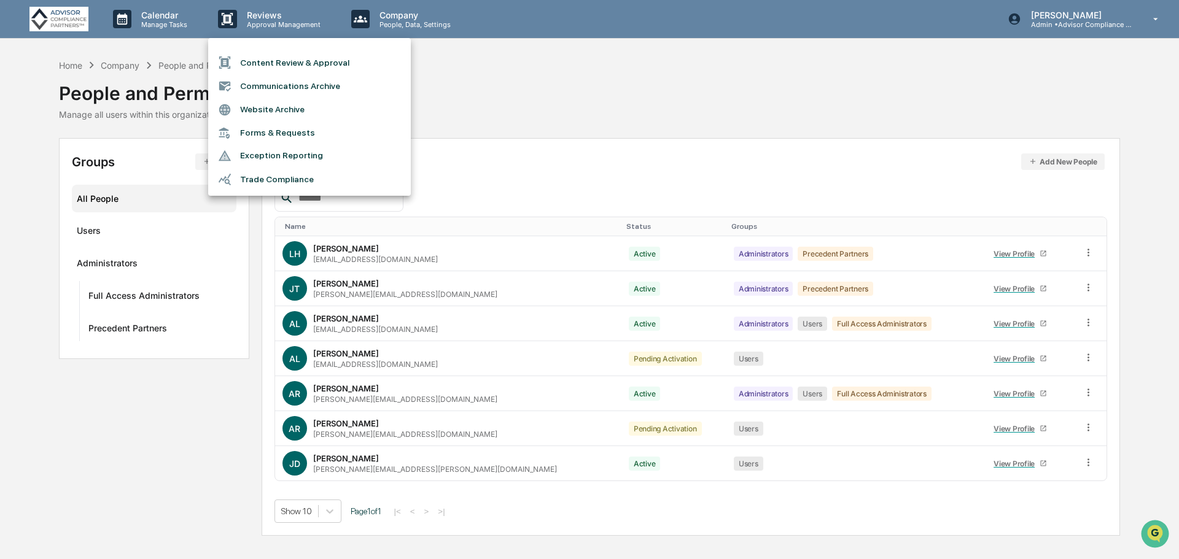
click at [66, 64] on div at bounding box center [589, 279] width 1179 height 559
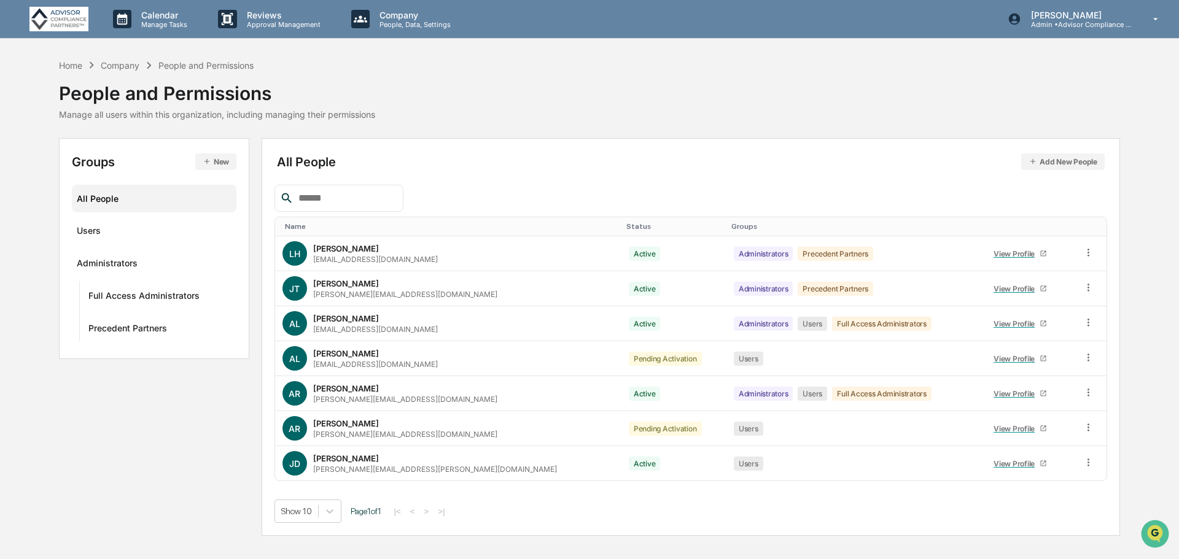
click at [66, 64] on div "Home" at bounding box center [70, 65] width 23 height 10
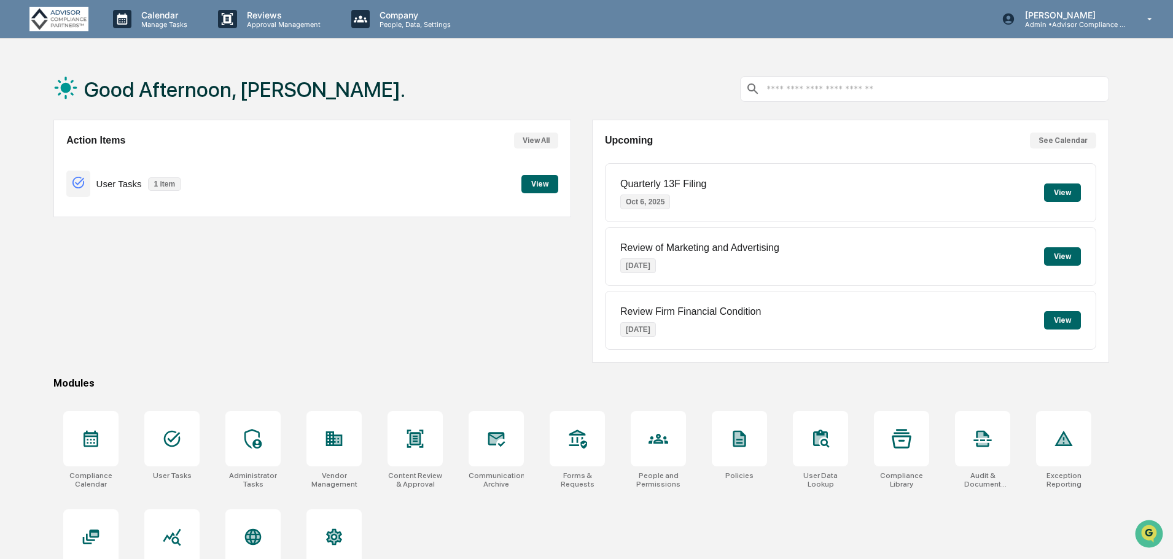
click at [526, 182] on button "View" at bounding box center [539, 184] width 37 height 18
